Goal: Task Accomplishment & Management: Manage account settings

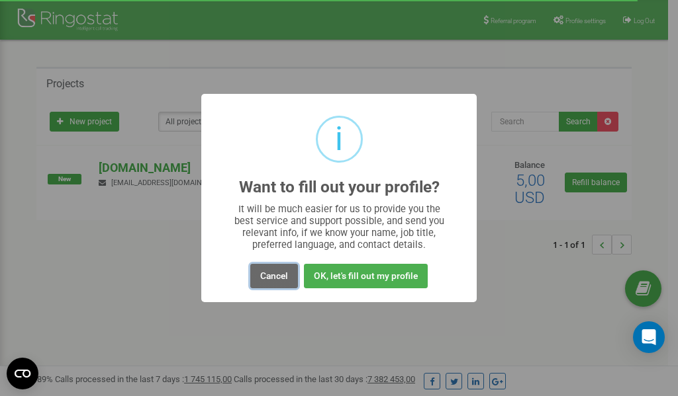
click at [277, 276] on button "Cancel" at bounding box center [274, 276] width 48 height 24
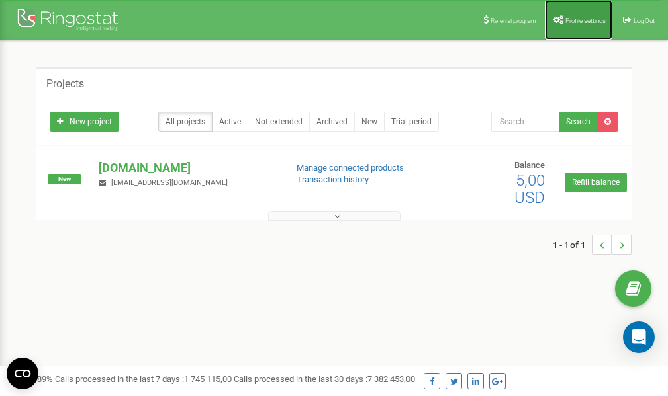
click at [578, 17] on span "Profile settings" at bounding box center [585, 20] width 40 height 7
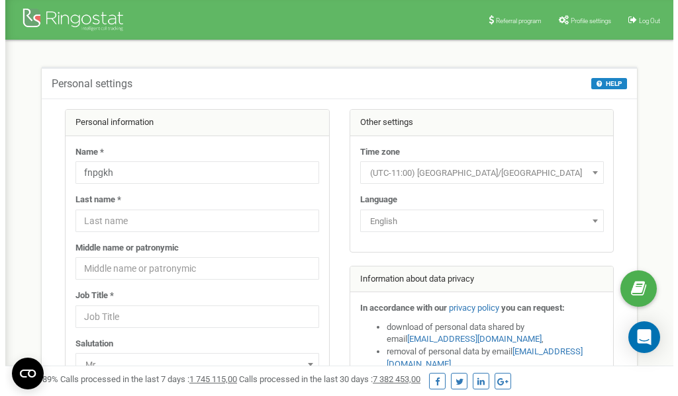
scroll to position [66, 0]
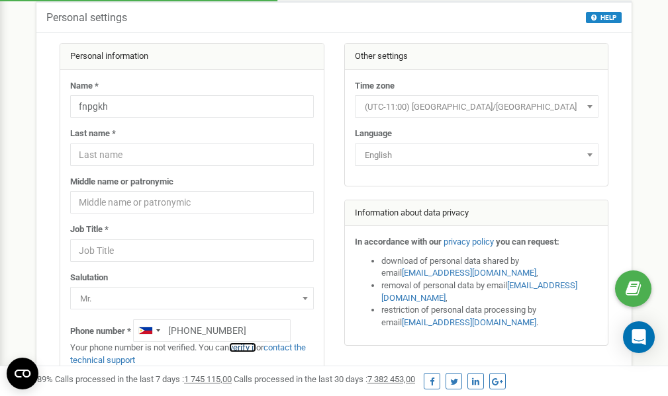
click at [250, 347] on link "verify it" at bounding box center [242, 348] width 27 height 10
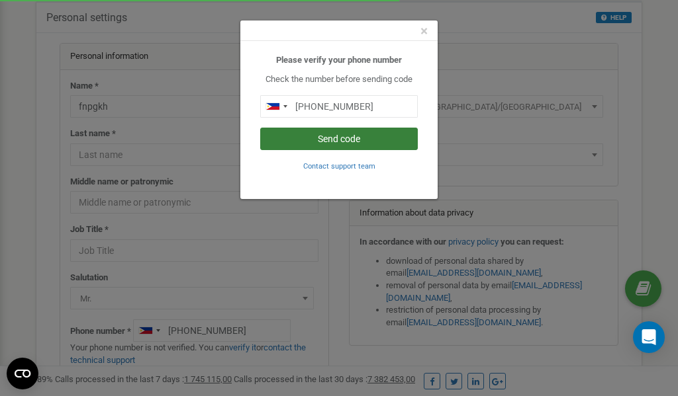
click at [356, 139] on button "Send code" at bounding box center [338, 139] width 157 height 22
